Goal: Task Accomplishment & Management: Use online tool/utility

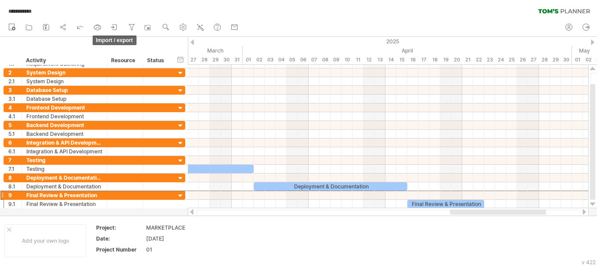
click at [114, 27] on icon at bounding box center [112, 27] width 3 height 2
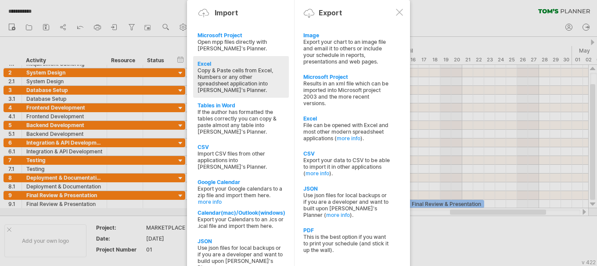
click at [265, 74] on div "Copy & Paste cells from Excel, Numbers or any other spreadsheet application int…" at bounding box center [240, 80] width 87 height 26
type textarea "**********"
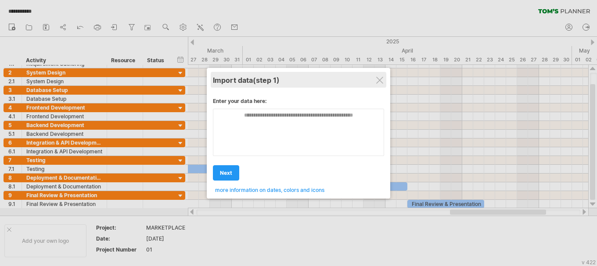
click at [381, 87] on div "Import data (step 1)" at bounding box center [298, 80] width 171 height 16
click at [381, 82] on div at bounding box center [379, 80] width 7 height 7
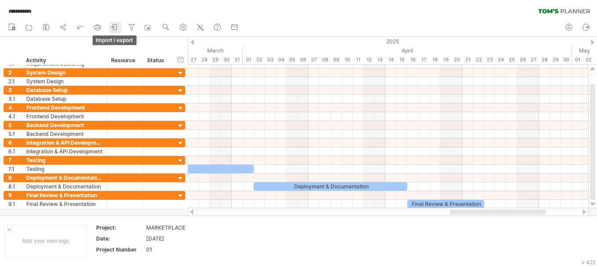
click at [121, 24] on link "import / export" at bounding box center [115, 27] width 13 height 11
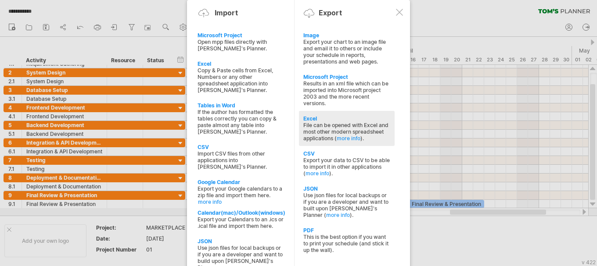
click at [308, 141] on div "File can be opened with Excel and most other modern spreadsheet applications ( …" at bounding box center [346, 132] width 87 height 20
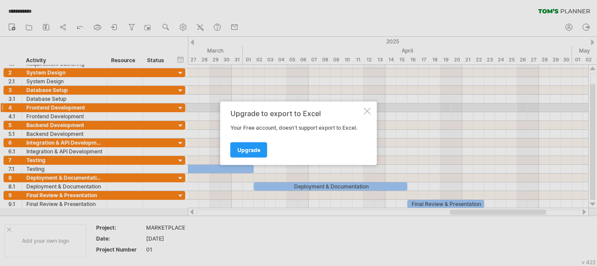
click at [365, 112] on div at bounding box center [367, 110] width 7 height 7
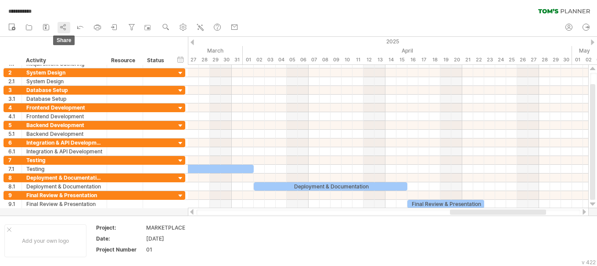
click at [62, 26] on circle at bounding box center [62, 27] width 2 height 2
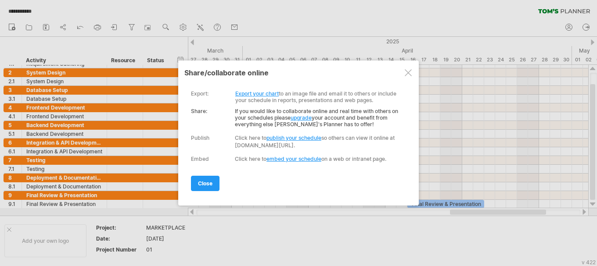
click at [255, 95] on link "Export your chart" at bounding box center [256, 93] width 43 height 7
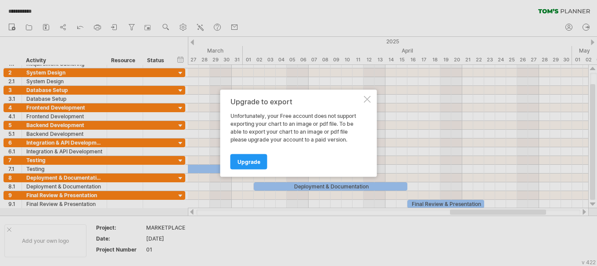
click at [370, 105] on div "Upgrade to export Unfortunately, your Free account does not support exporting y…" at bounding box center [298, 132] width 157 height 87
click at [368, 100] on div at bounding box center [367, 99] width 7 height 7
